Goal: Task Accomplishment & Management: Use online tool/utility

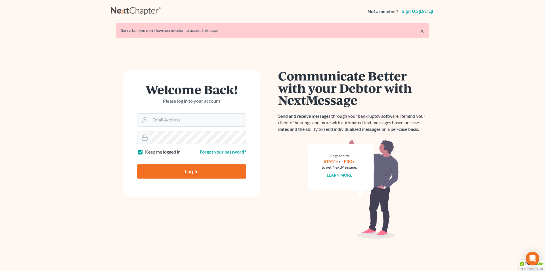
type input "lauriet@ohattorneys.com"
click at [196, 174] on input "Log In" at bounding box center [191, 171] width 109 height 14
type input "Thinking..."
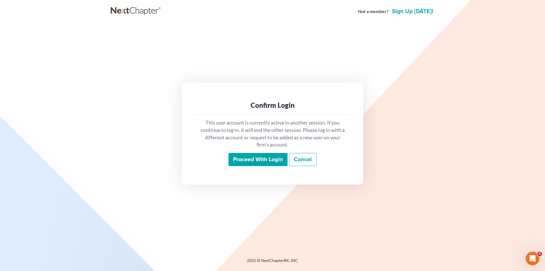
click at [251, 161] on input "Proceed with login" at bounding box center [258, 159] width 59 height 13
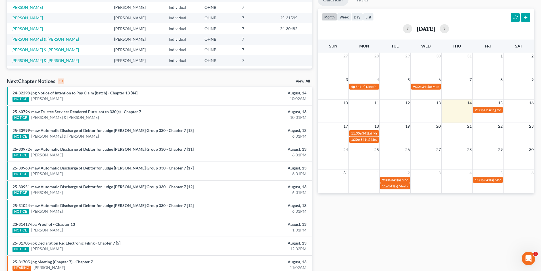
scroll to position [138, 0]
